Goal: Information Seeking & Learning: Learn about a topic

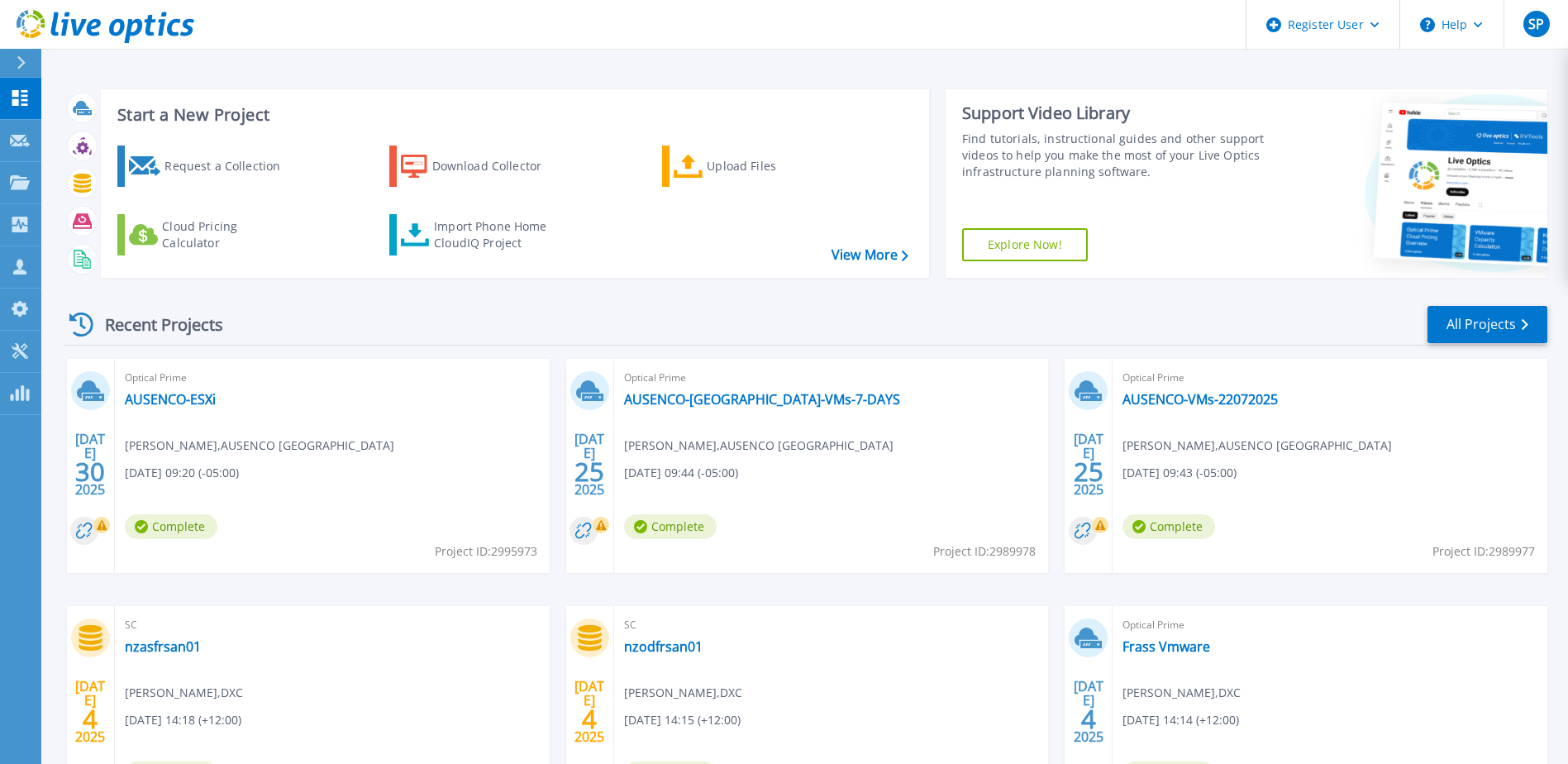
drag, startPoint x: 165, startPoint y: 401, endPoint x: 149, endPoint y: 409, distance: 17.9
click at [149, 409] on div "Optical Prime AUSENCO-ESXi Ricardo Burela , AUSENCO PERU 07/30/2025, 09:20 (-05…" at bounding box center [332, 465] width 435 height 214
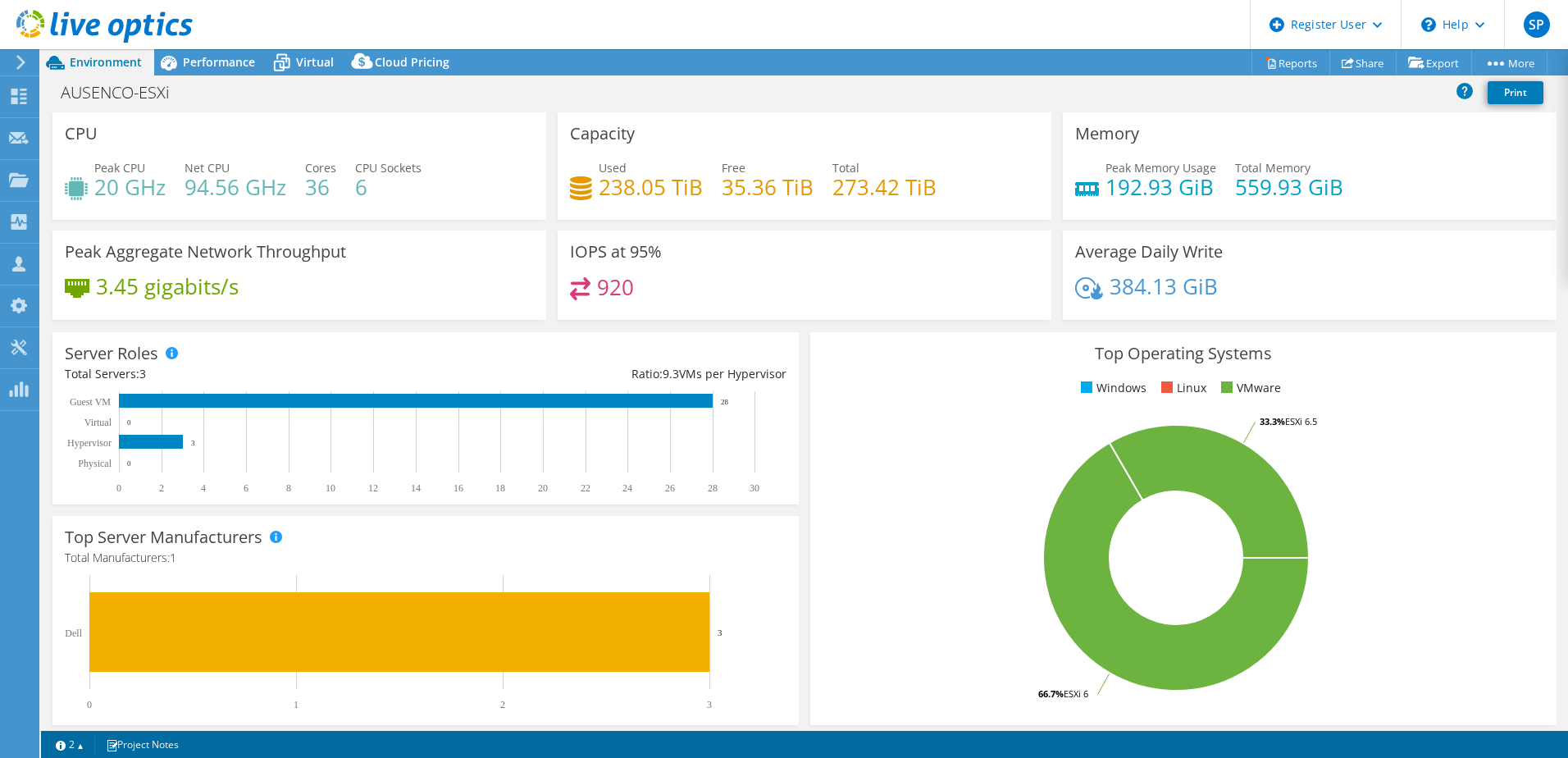
select select "Australia"
select select "AUD"
drag, startPoint x: 829, startPoint y: 194, endPoint x: 928, endPoint y: 192, distance: 99.0
click at [928, 192] on h4 "273.42 TiB" at bounding box center [884, 187] width 104 height 18
click at [144, 440] on rect at bounding box center [150, 442] width 64 height 14
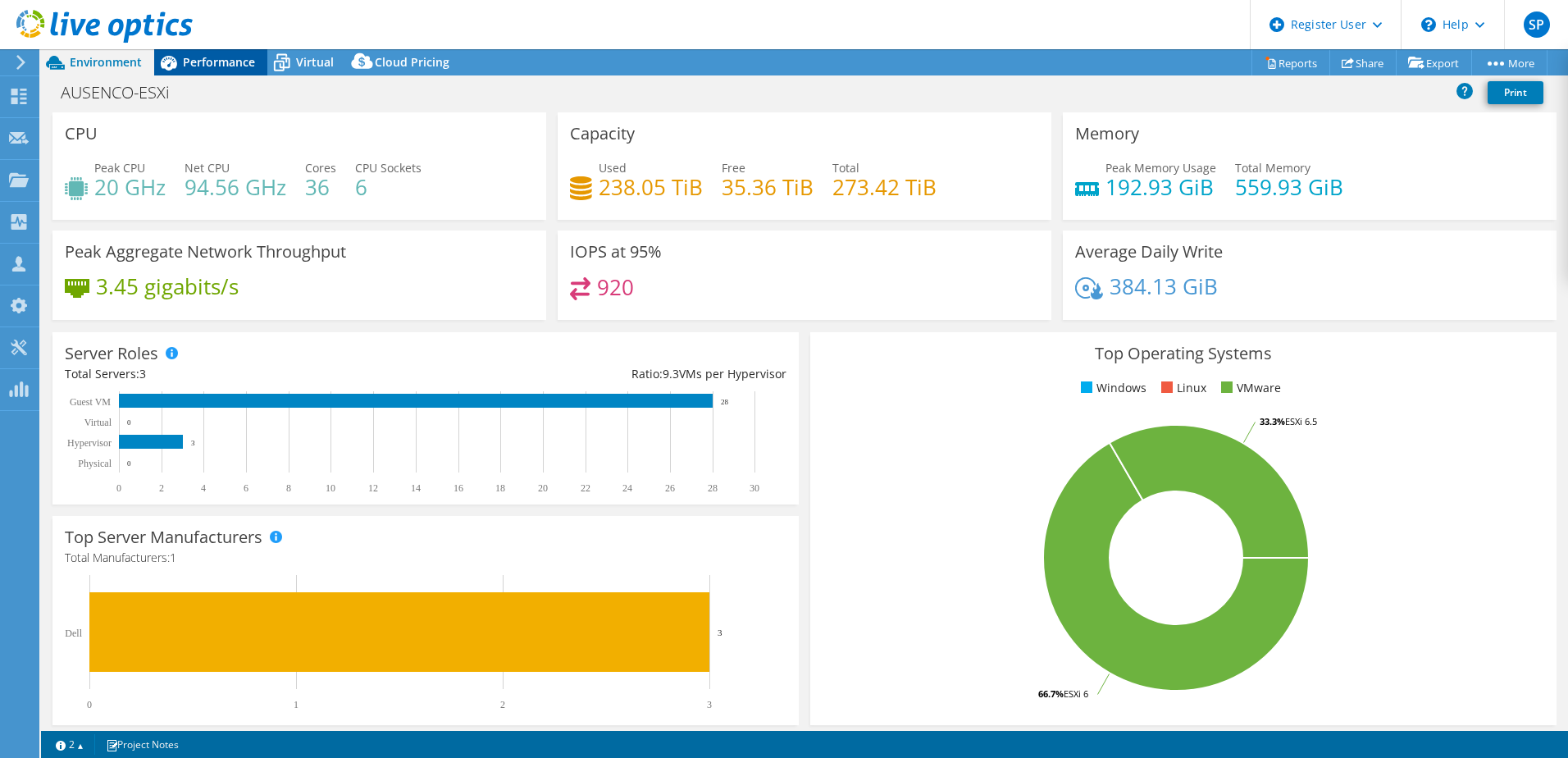
click at [202, 58] on span "Performance" at bounding box center [218, 61] width 72 height 15
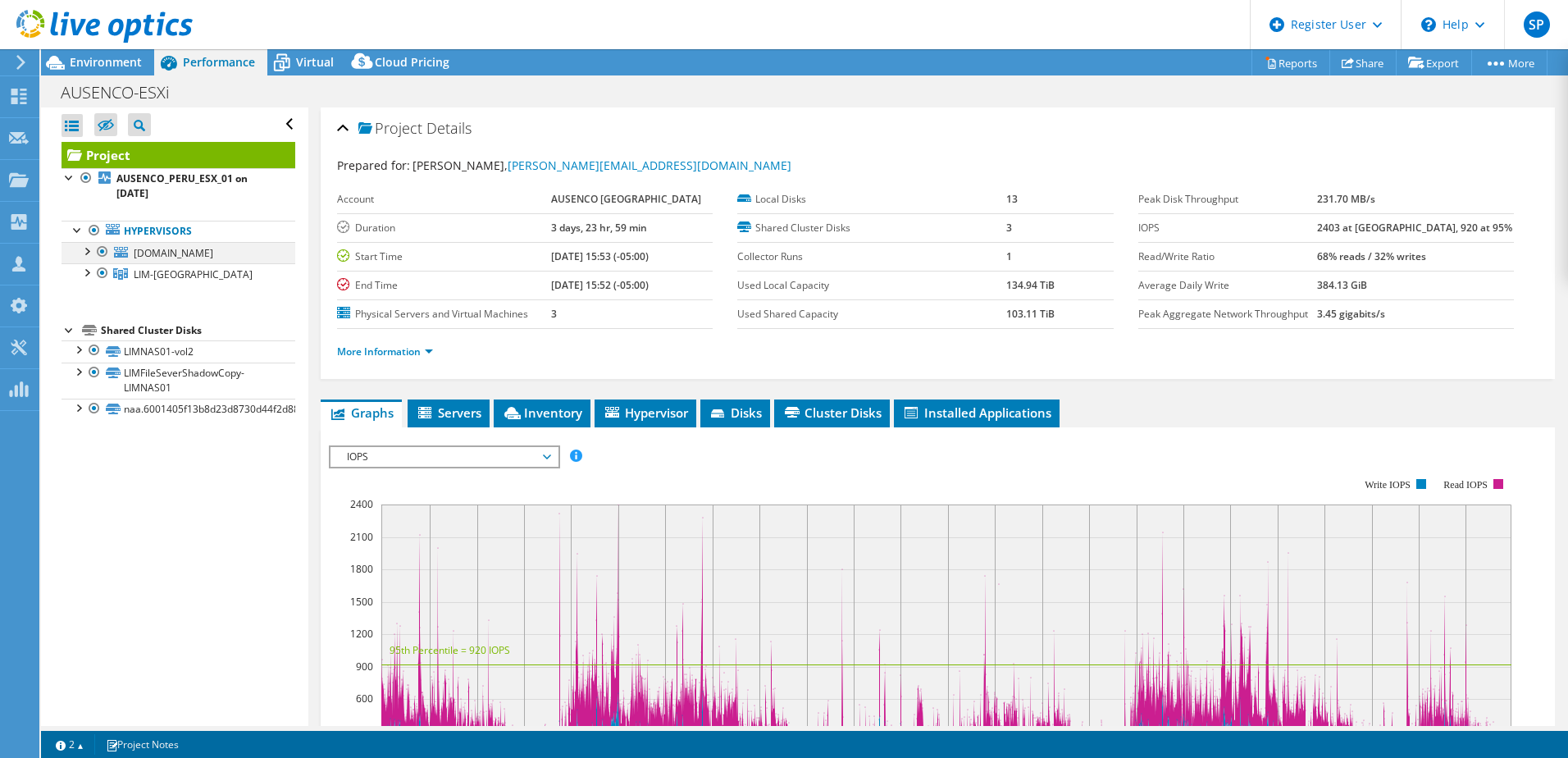
click at [84, 253] on div at bounding box center [86, 250] width 16 height 16
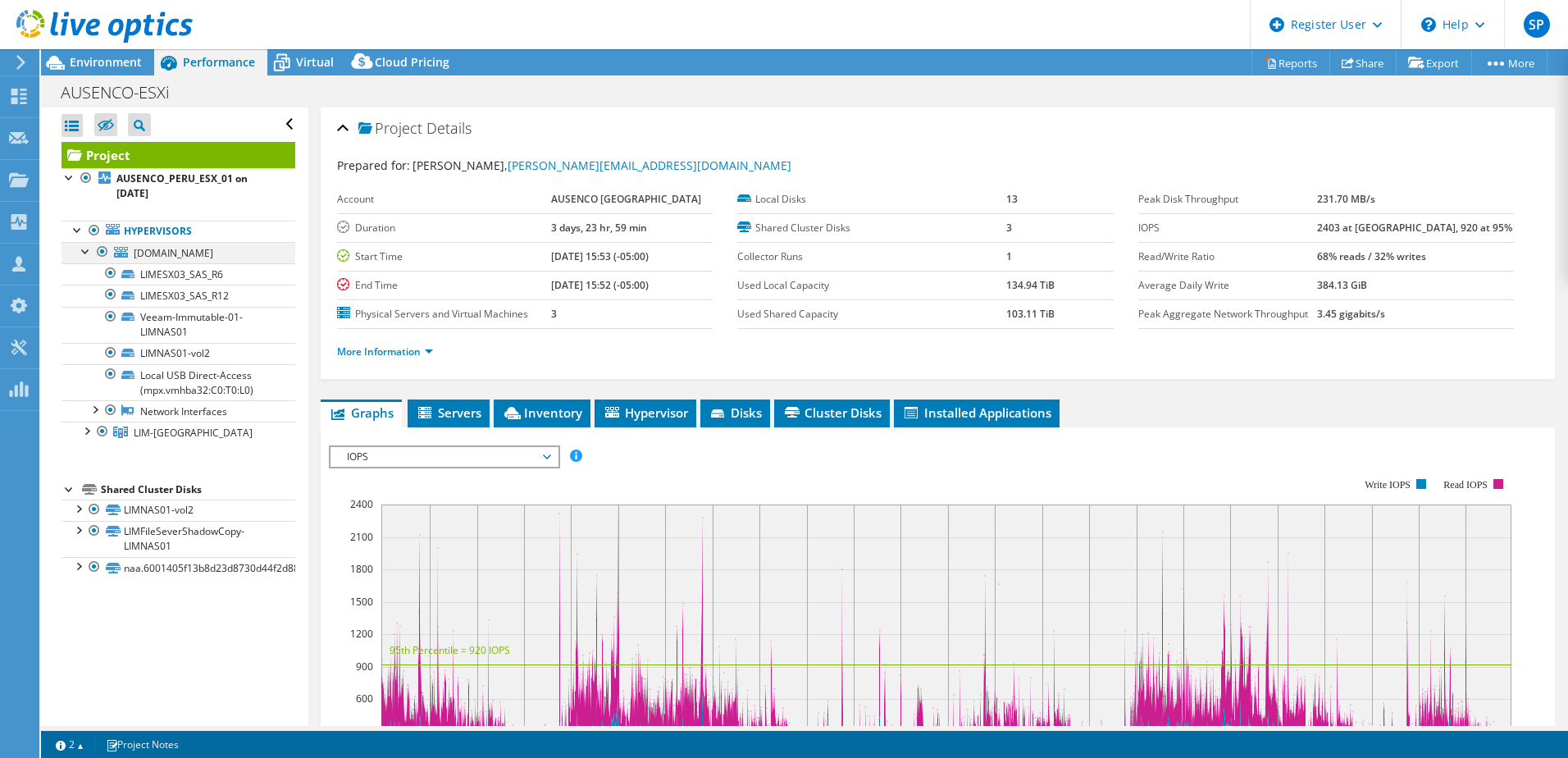
click at [85, 252] on div at bounding box center [86, 250] width 16 height 16
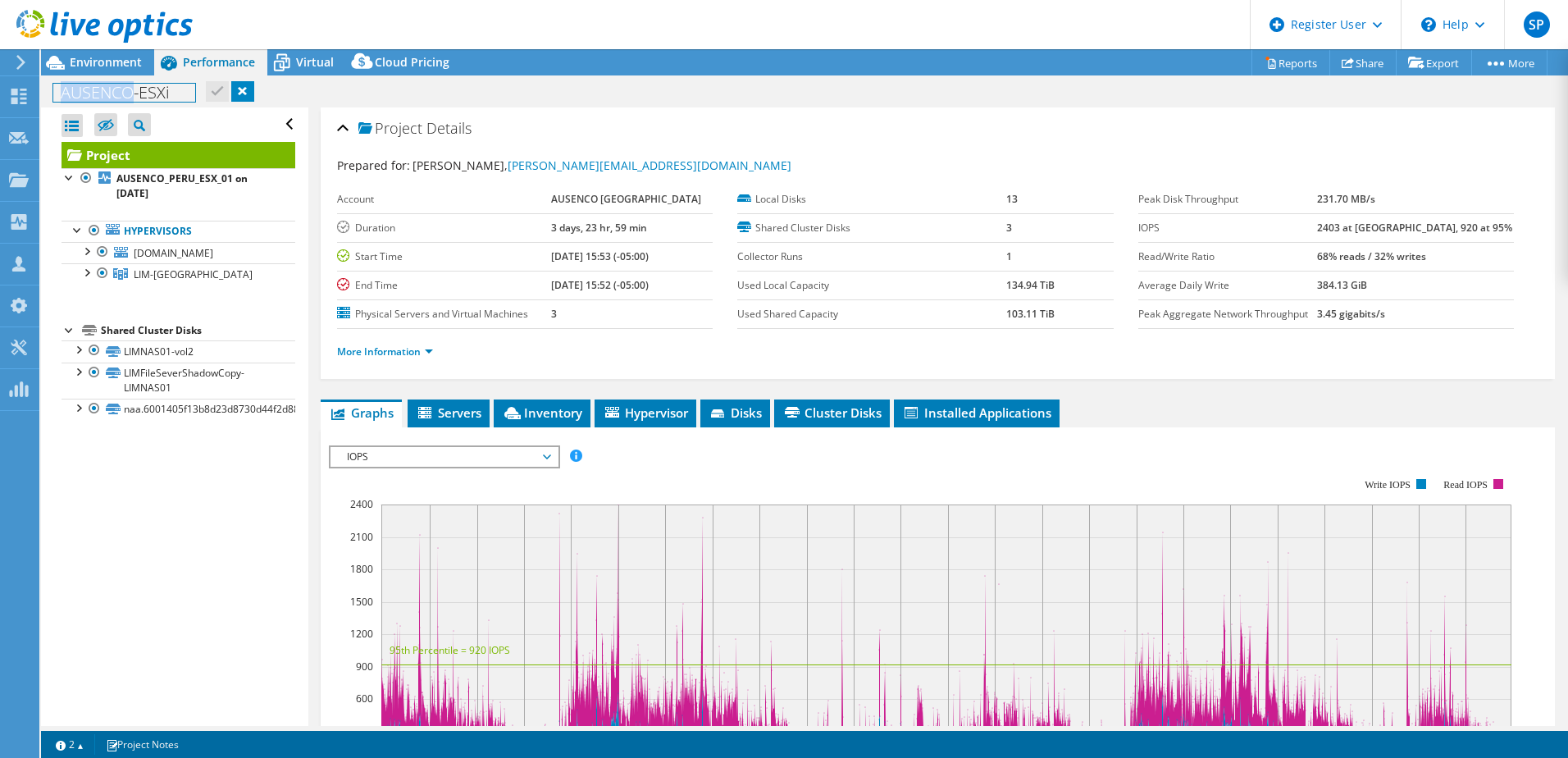
drag, startPoint x: 62, startPoint y: 93, endPoint x: 133, endPoint y: 93, distance: 71.0
click at [133, 93] on h1 "AUSENCO-ESXi" at bounding box center [124, 92] width 142 height 18
click at [84, 58] on span "Environment" at bounding box center [106, 61] width 72 height 15
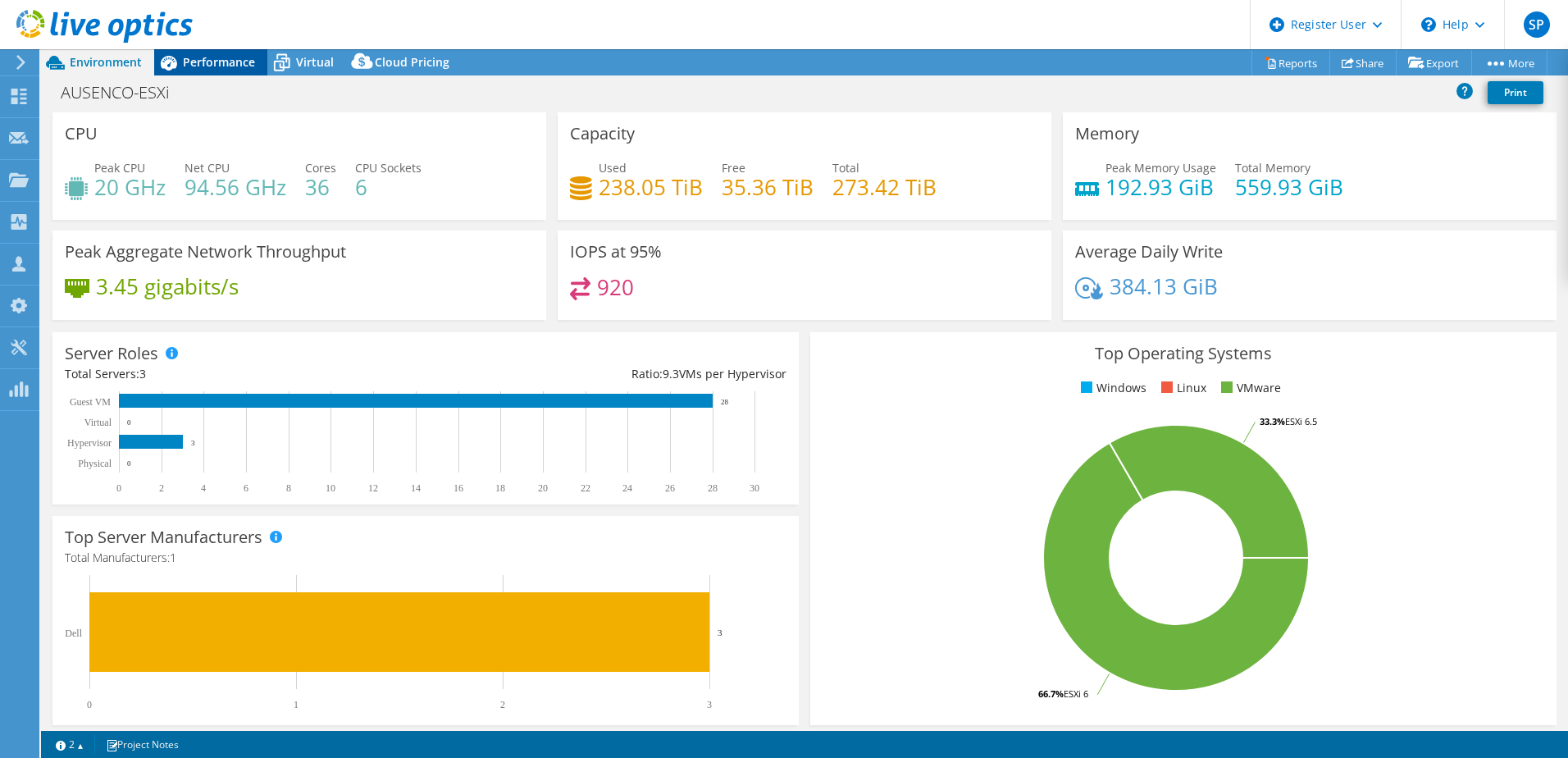
click at [218, 58] on span "Performance" at bounding box center [218, 61] width 72 height 15
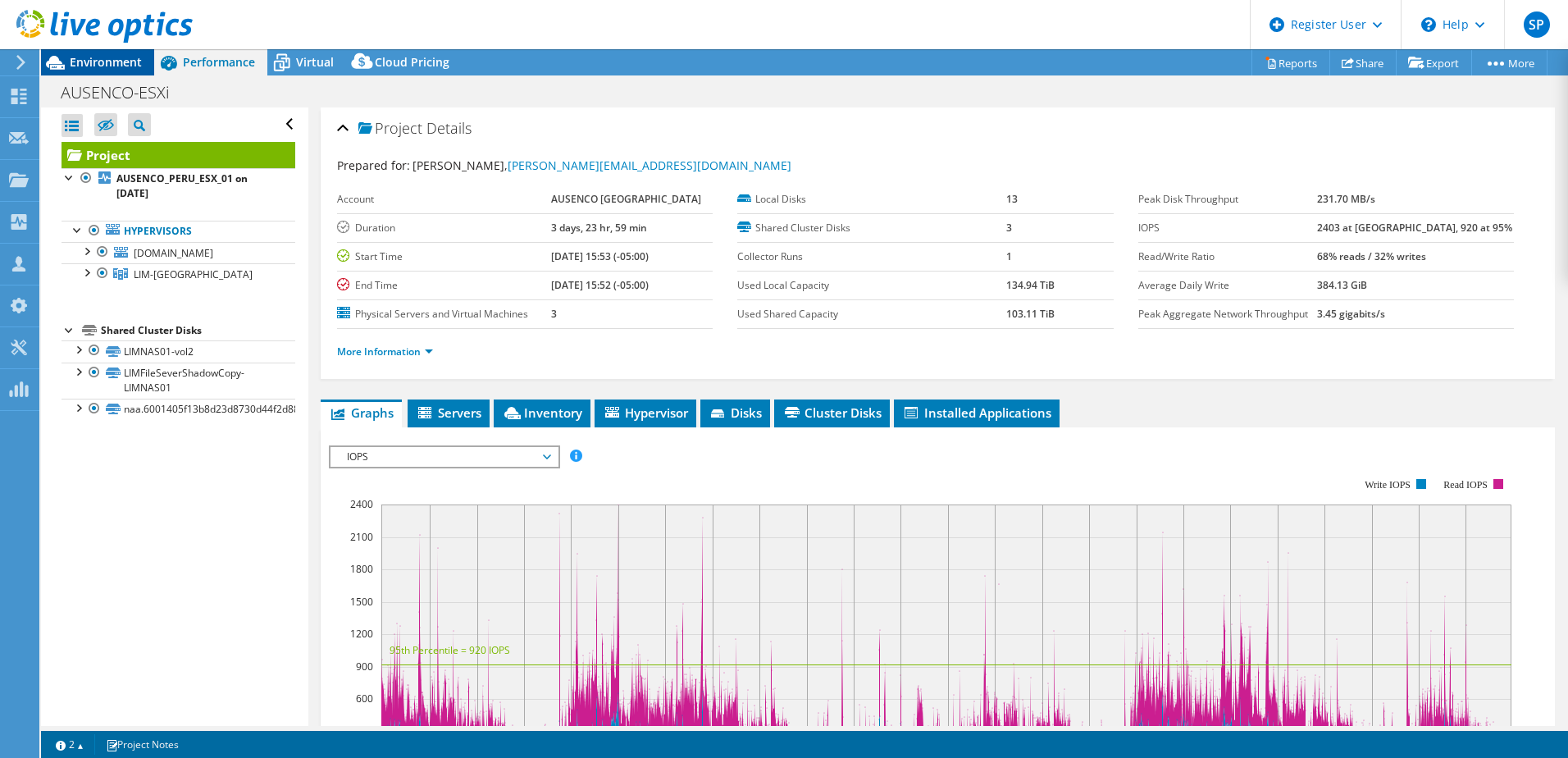
click at [86, 58] on span "Environment" at bounding box center [106, 61] width 72 height 15
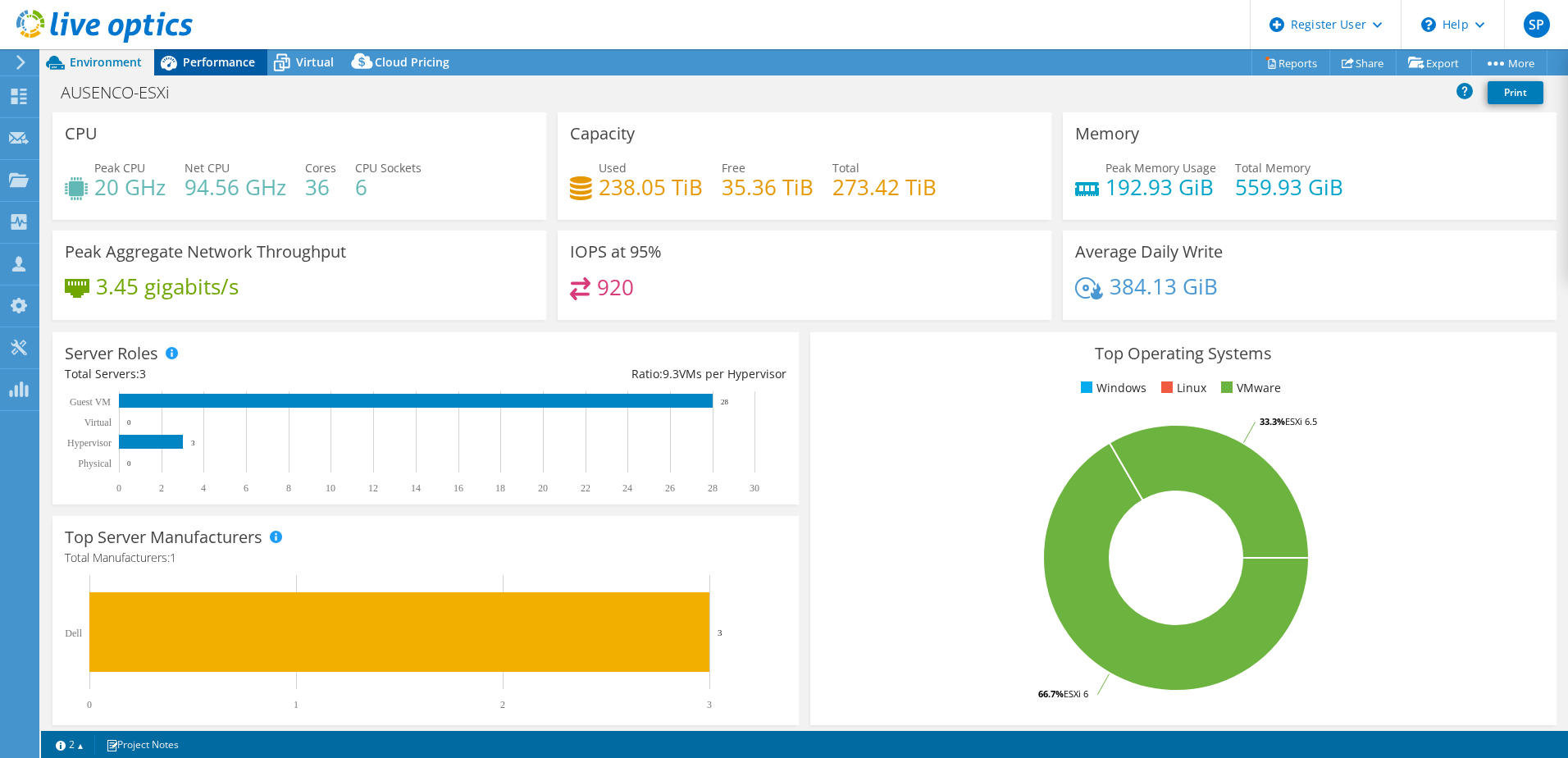
click at [217, 55] on span "Performance" at bounding box center [218, 61] width 72 height 15
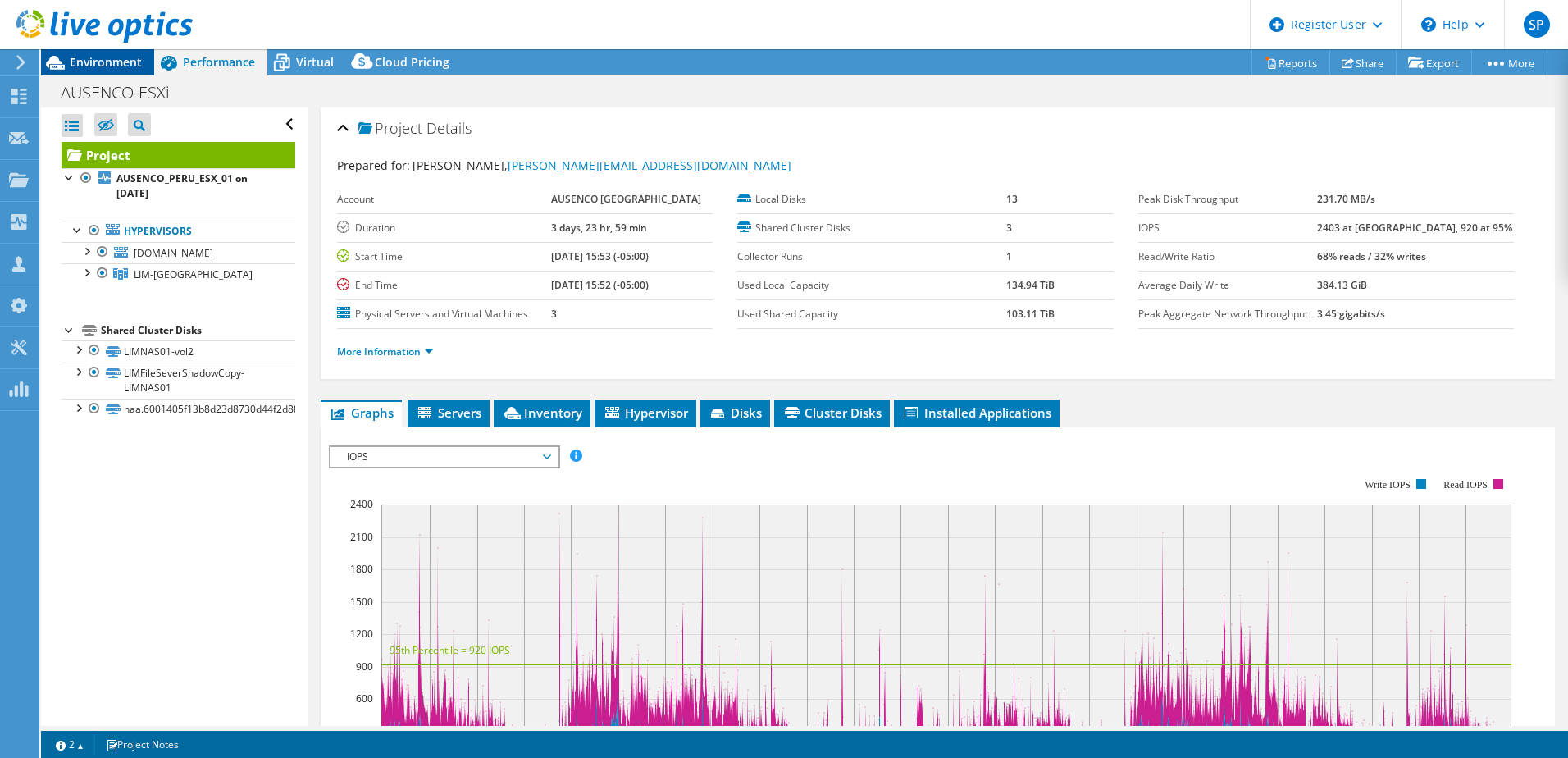
click at [104, 71] on div "Environment" at bounding box center [98, 62] width 113 height 26
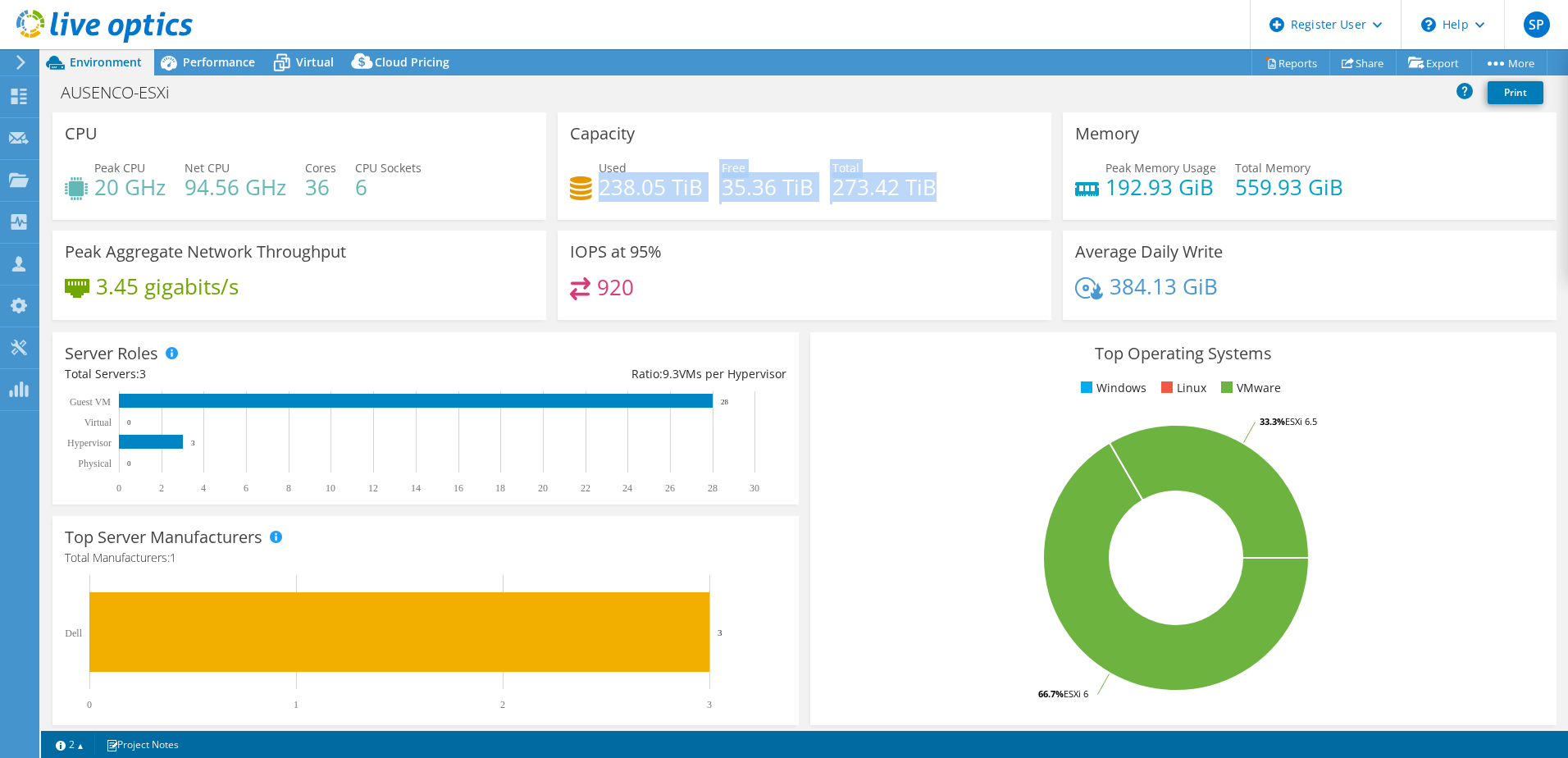
drag, startPoint x: 598, startPoint y: 191, endPoint x: 951, endPoint y: 182, distance: 353.1
click at [951, 182] on div "Used 238.05 TiB Free 35.36 TiB Total 273.42 TiB" at bounding box center [805, 186] width 469 height 54
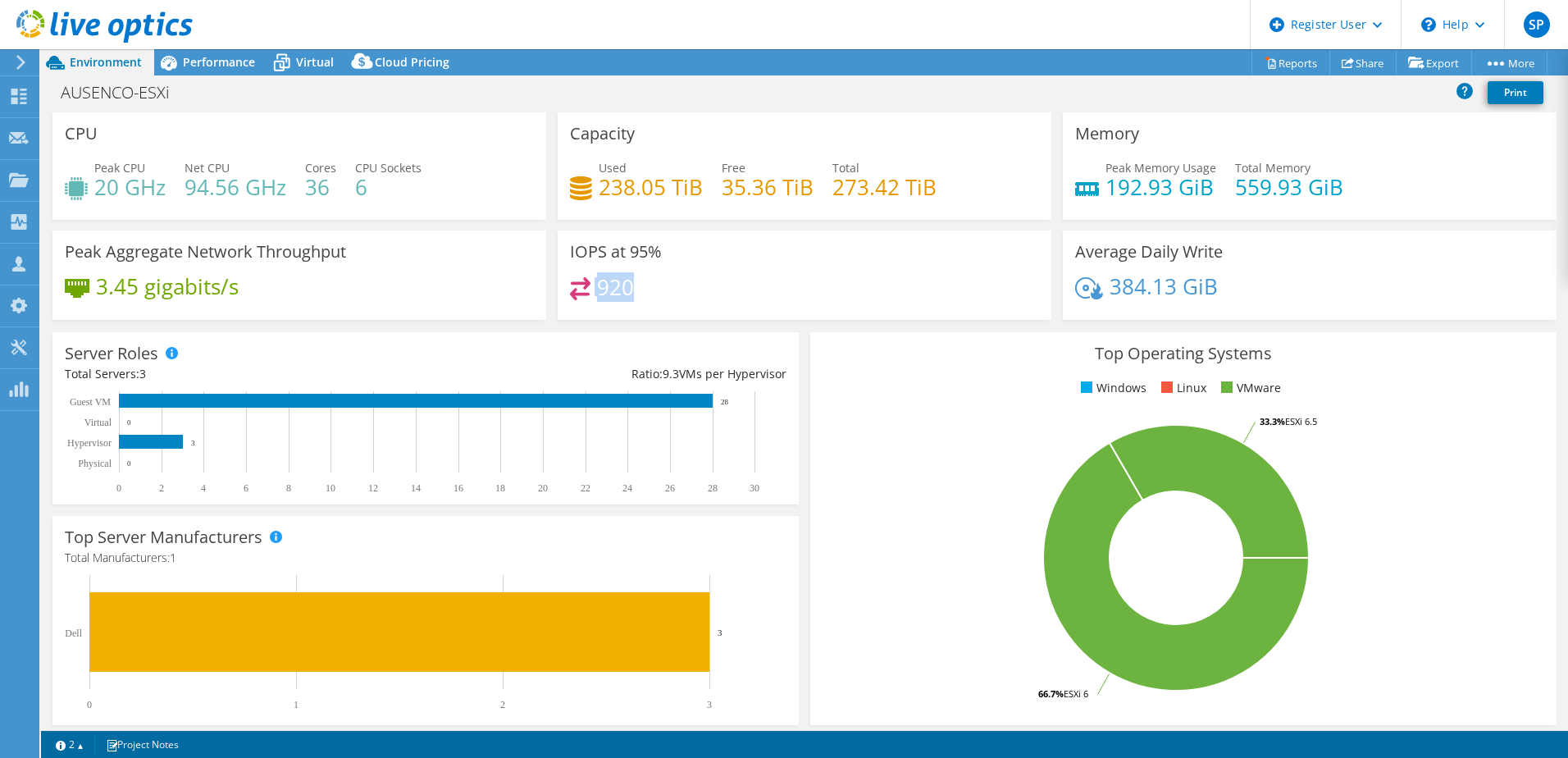
drag, startPoint x: 633, startPoint y: 294, endPoint x: 560, endPoint y: 293, distance: 73.0
click at [560, 293] on div "IOPS at 95% 920" at bounding box center [805, 276] width 494 height 89
click at [226, 64] on span "Performance" at bounding box center [218, 61] width 72 height 15
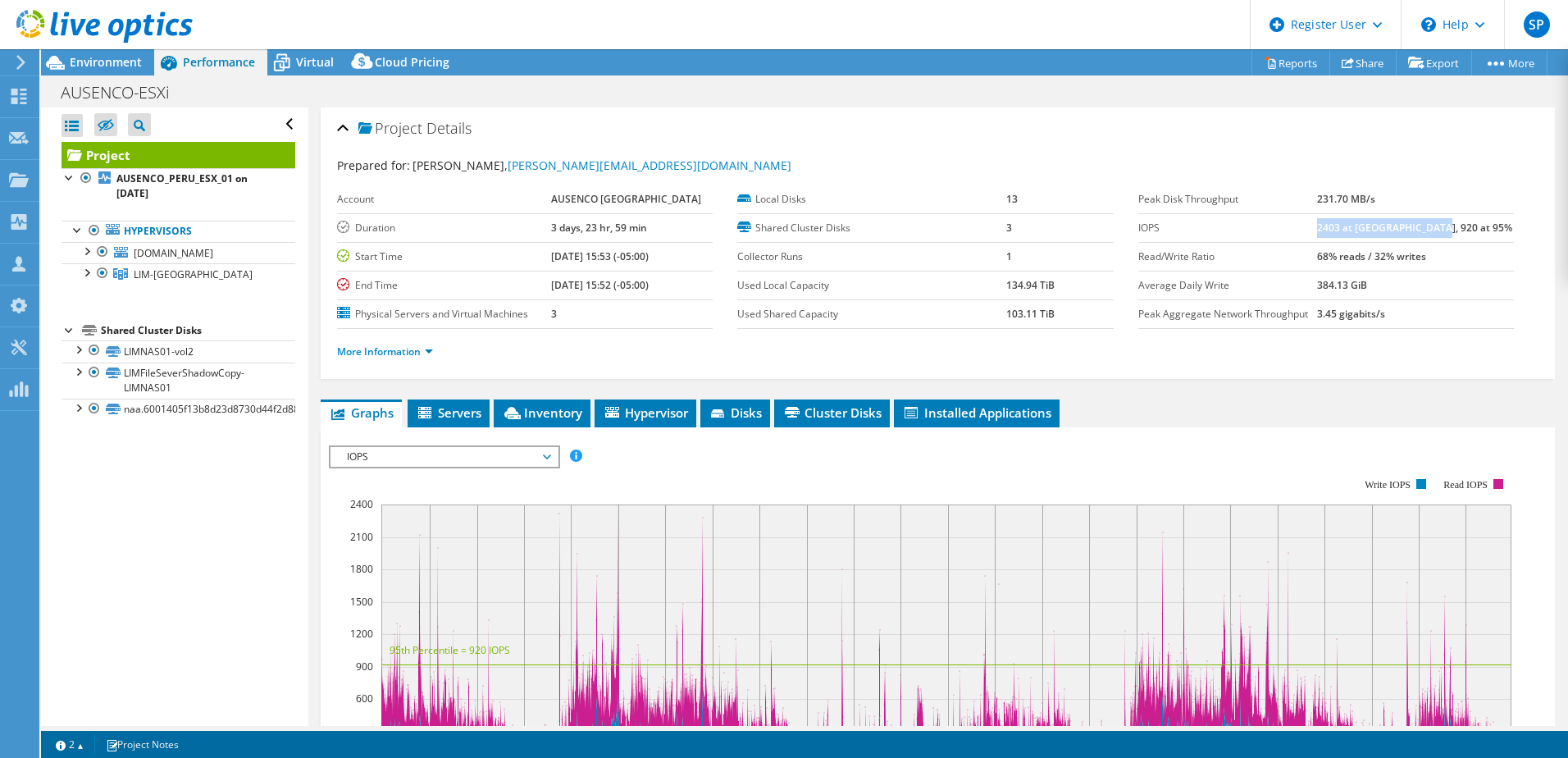
drag, startPoint x: 1355, startPoint y: 227, endPoint x: 1482, endPoint y: 231, distance: 127.1
click at [1482, 231] on td "2403 at Peak, 920 at 95%" at bounding box center [1416, 227] width 197 height 29
click at [407, 354] on link "More Information" at bounding box center [385, 352] width 96 height 14
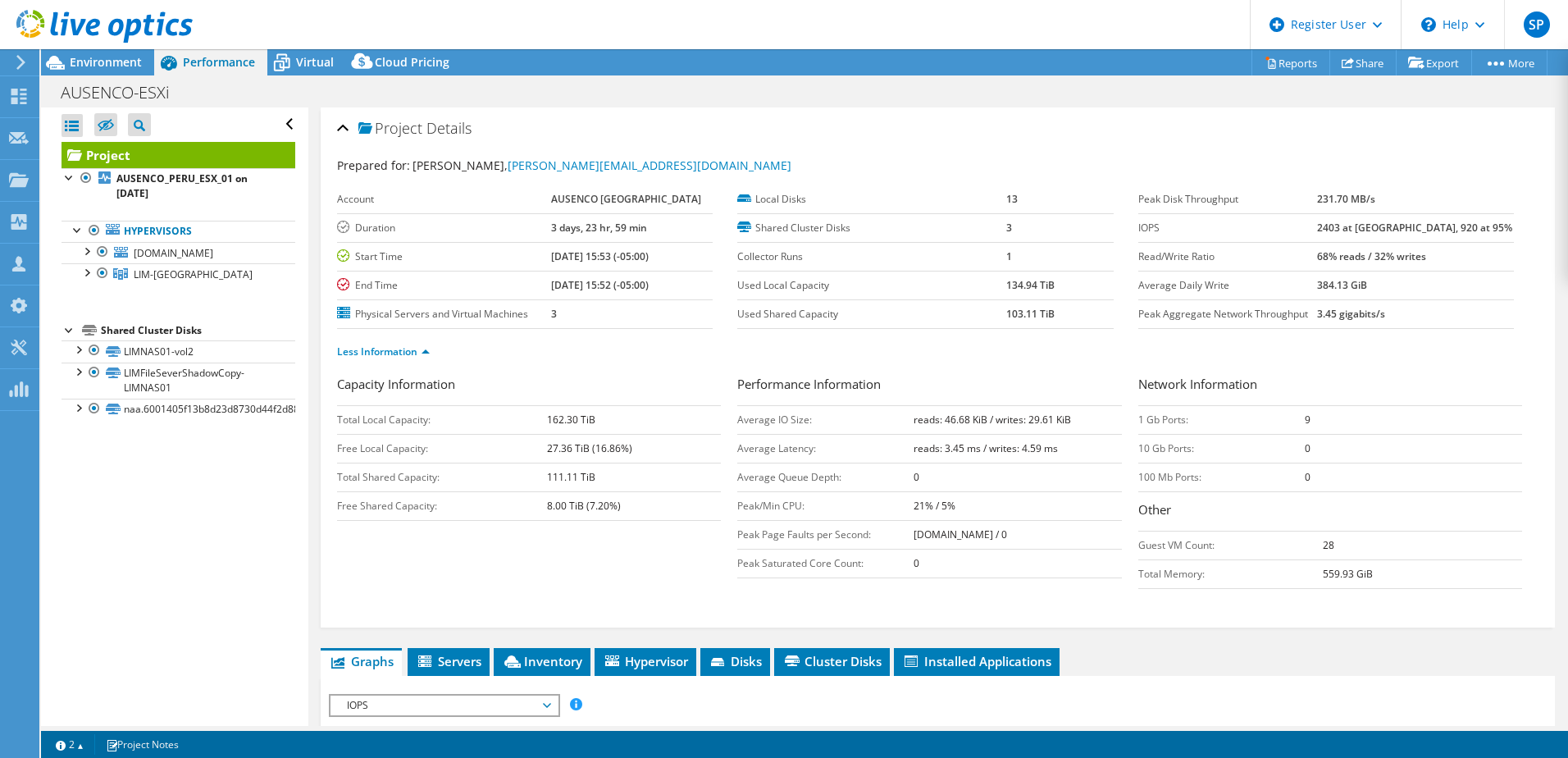
click at [339, 128] on div "Project Details" at bounding box center [938, 129] width 1202 height 35
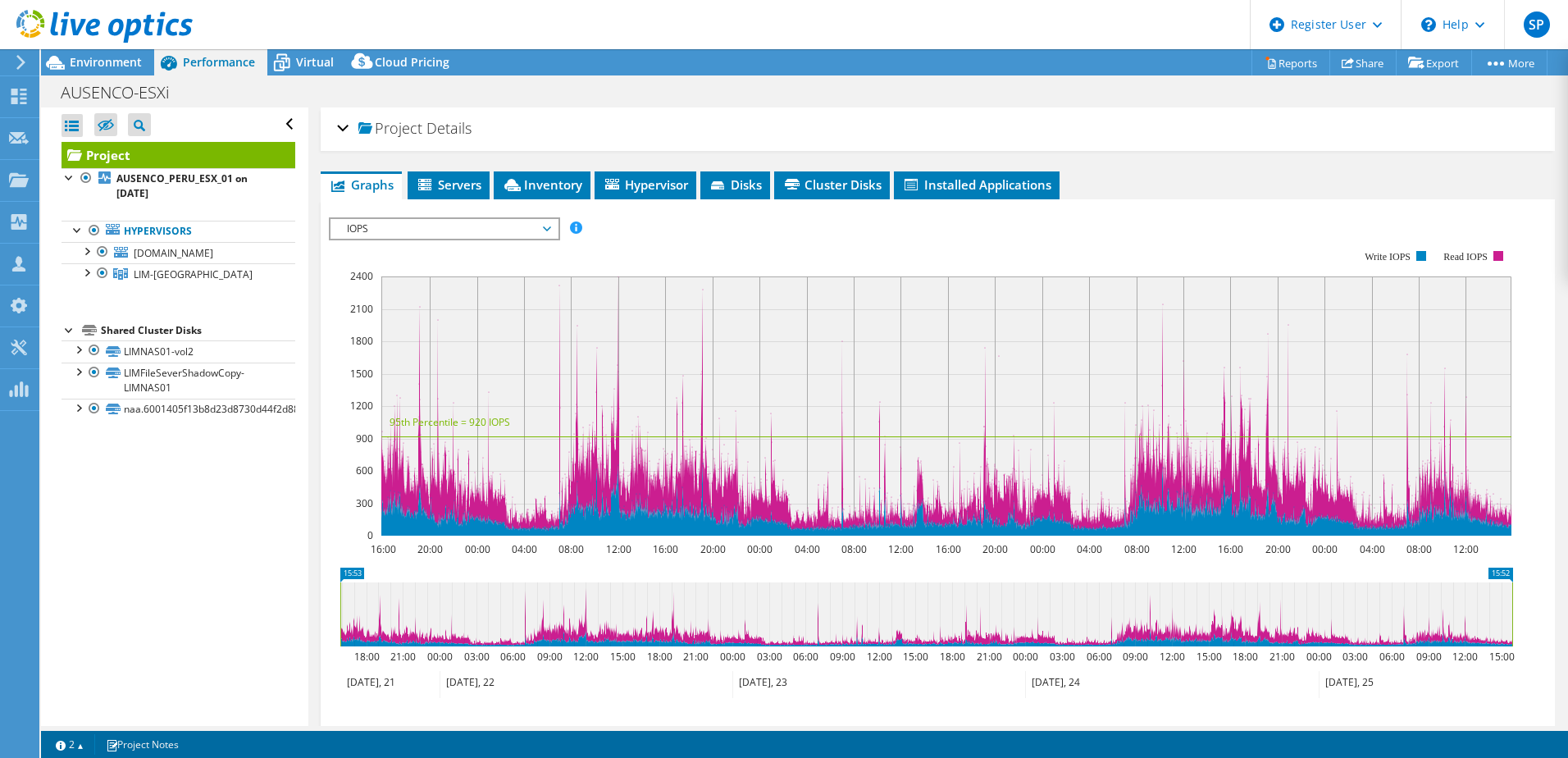
click at [339, 128] on div "Project Details" at bounding box center [938, 129] width 1202 height 35
